Goal: Task Accomplishment & Management: Use online tool/utility

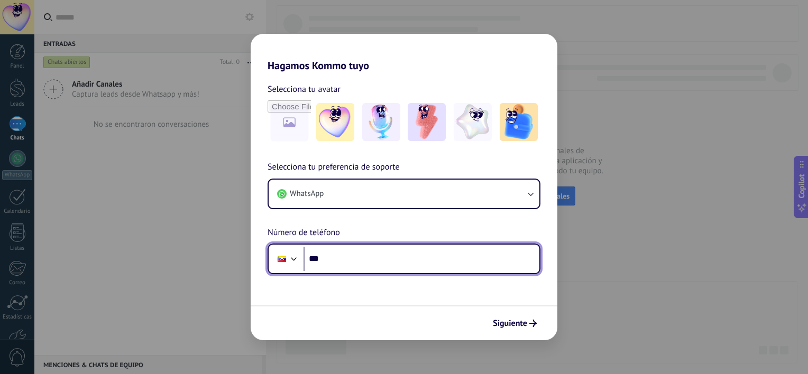
click at [365, 267] on input "***" at bounding box center [422, 259] width 236 height 24
type input "**********"
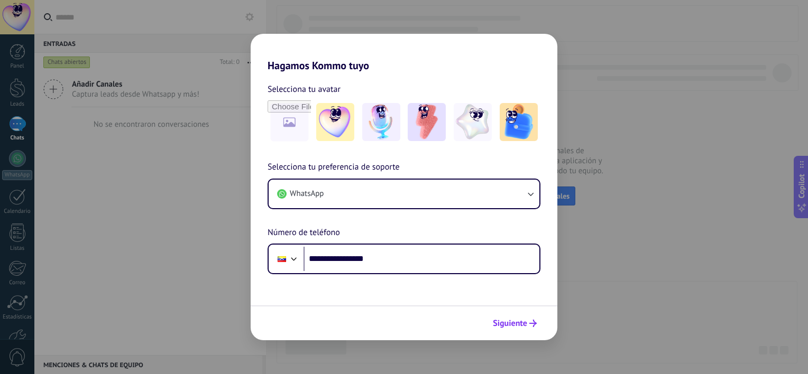
click at [523, 323] on span "Siguiente" at bounding box center [510, 323] width 34 height 7
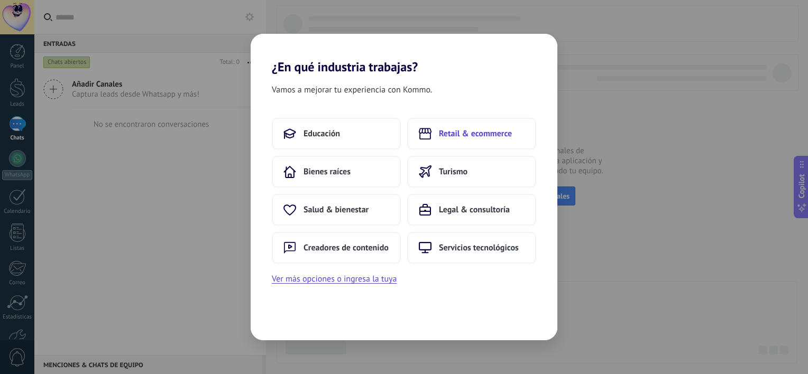
click at [448, 139] on span "Retail & ecommerce" at bounding box center [475, 134] width 73 height 11
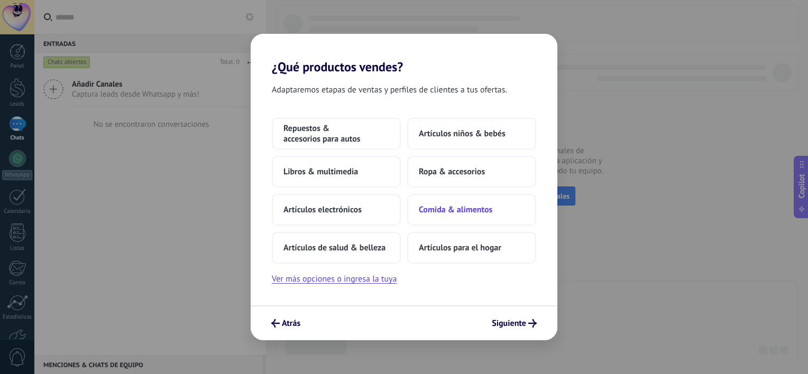
click at [442, 210] on span "Comida & alimentos" at bounding box center [456, 210] width 74 height 11
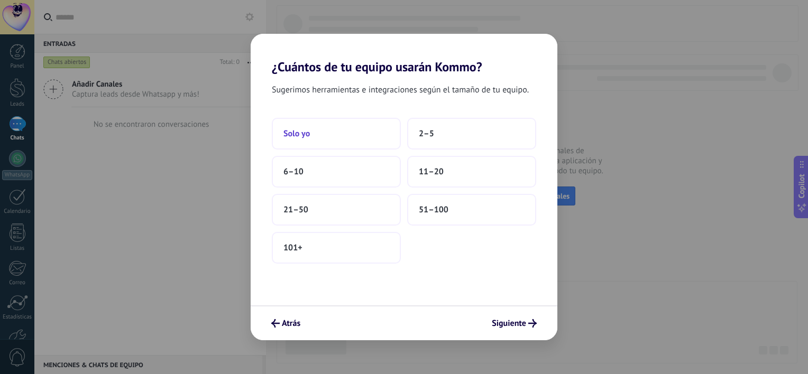
click at [349, 127] on button "Solo yo" at bounding box center [336, 134] width 129 height 32
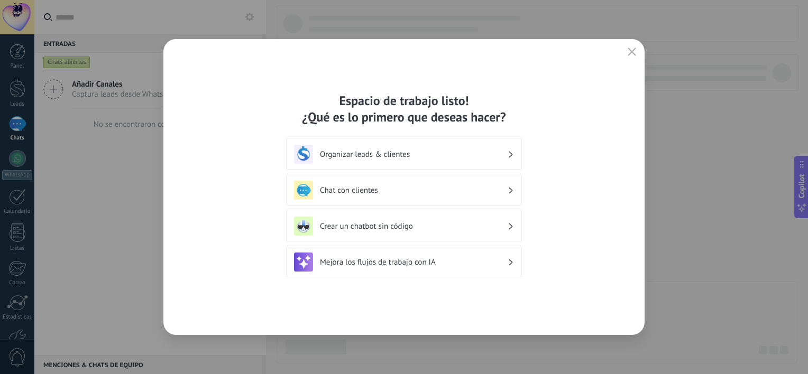
click at [489, 190] on h3 "Chat con clientes" at bounding box center [414, 191] width 188 height 10
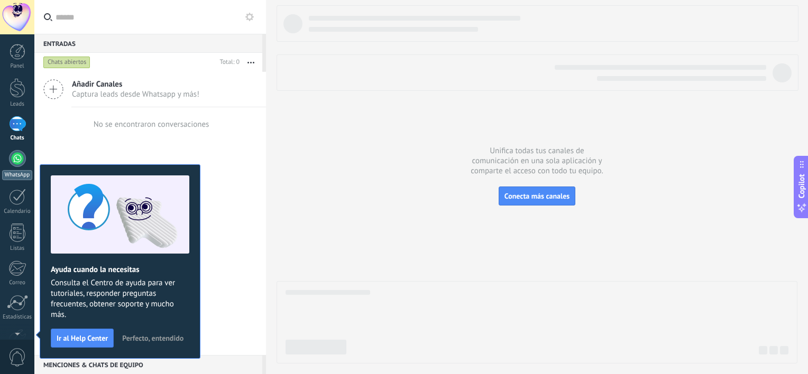
click at [24, 161] on div at bounding box center [17, 158] width 17 height 17
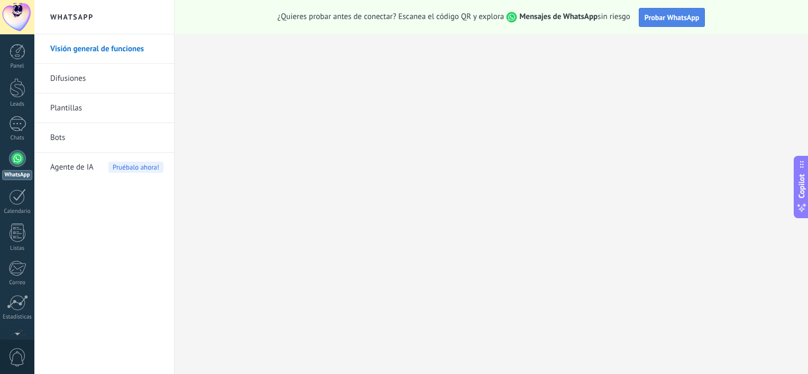
click at [669, 15] on span "Probar WhatsApp" at bounding box center [672, 18] width 55 height 10
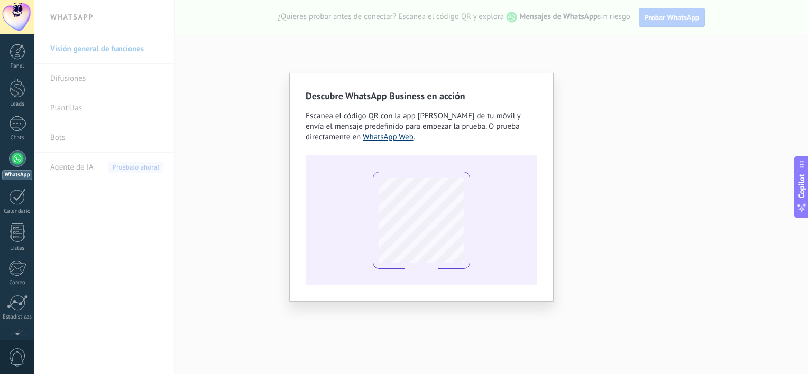
click at [385, 136] on link "WhatsApp Web" at bounding box center [388, 137] width 51 height 10
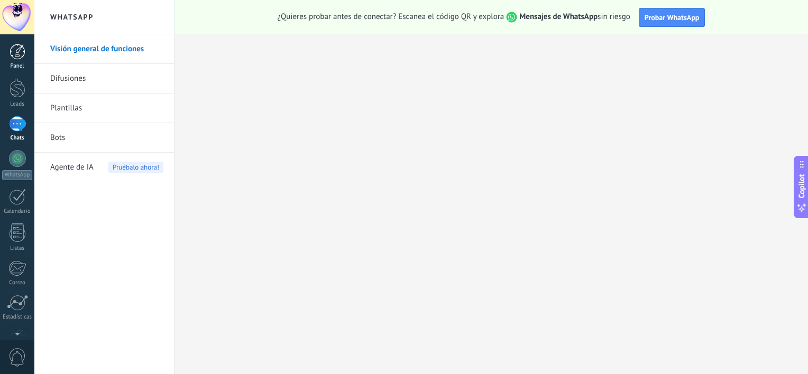
click at [22, 51] on div at bounding box center [18, 52] width 16 height 16
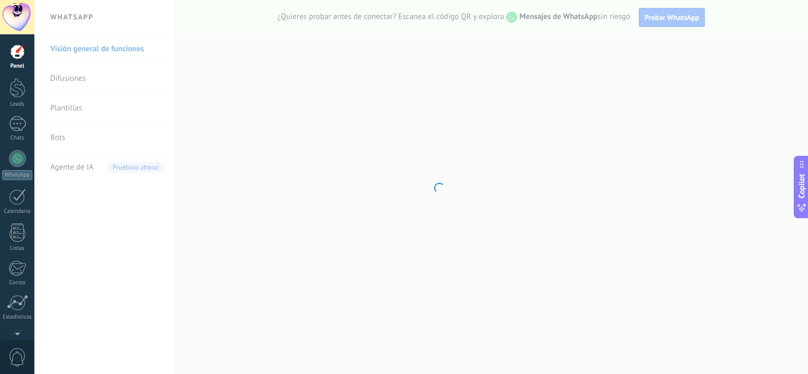
click at [124, 48] on body ".abecls-1,.abecls-2{fill-rule:evenodd}.abecls-2{fill:#fff} .abhcls-1{fill:none}…" at bounding box center [404, 187] width 808 height 374
click at [21, 114] on div "Panel Leads 1 Chats WhatsApp Clientes" at bounding box center [17, 225] width 34 height 362
click at [19, 123] on div "1" at bounding box center [17, 123] width 17 height 15
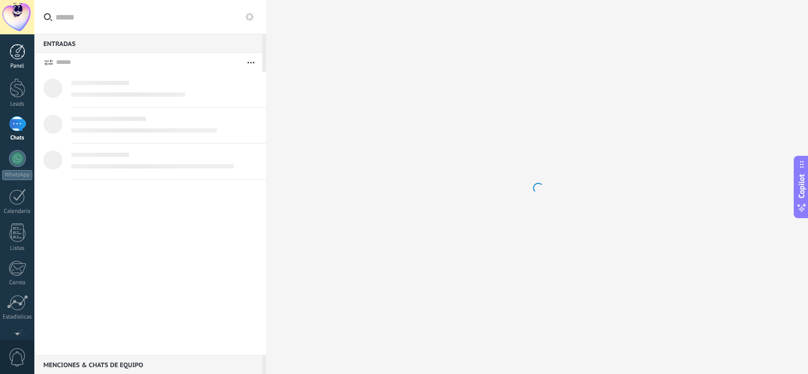
click at [17, 52] on div at bounding box center [18, 52] width 16 height 16
click at [10, 195] on div at bounding box center [17, 197] width 17 height 16
click at [20, 50] on div at bounding box center [18, 52] width 16 height 16
click at [22, 86] on div at bounding box center [18, 88] width 16 height 20
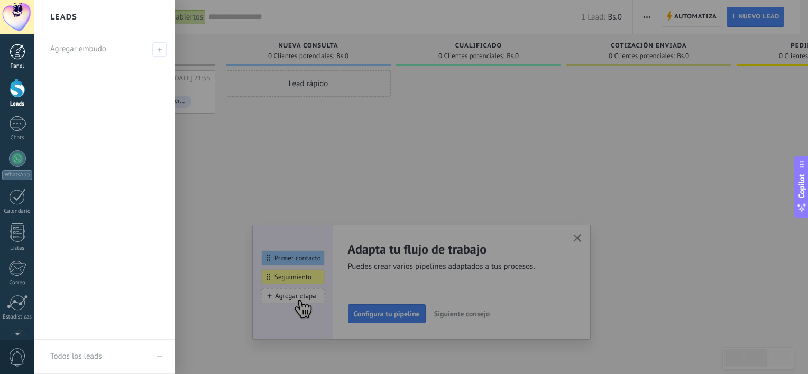
click at [13, 58] on div at bounding box center [18, 52] width 16 height 16
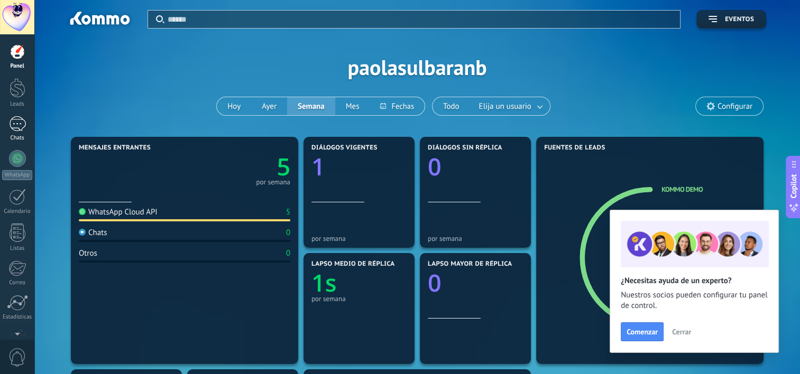
click at [13, 126] on div "1" at bounding box center [17, 123] width 17 height 15
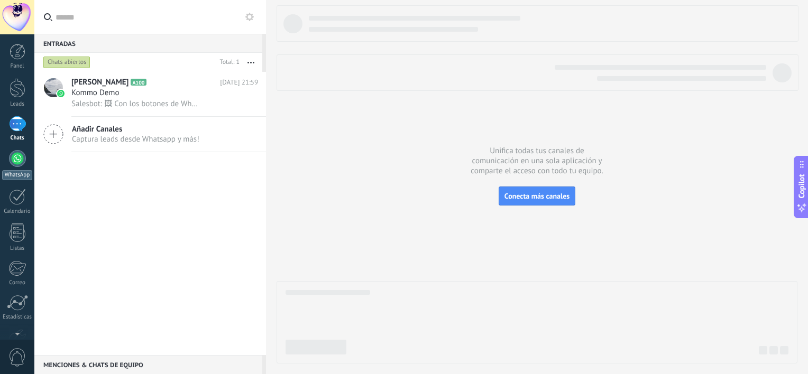
click at [17, 159] on div at bounding box center [17, 158] width 17 height 17
